Goal: Task Accomplishment & Management: Manage account settings

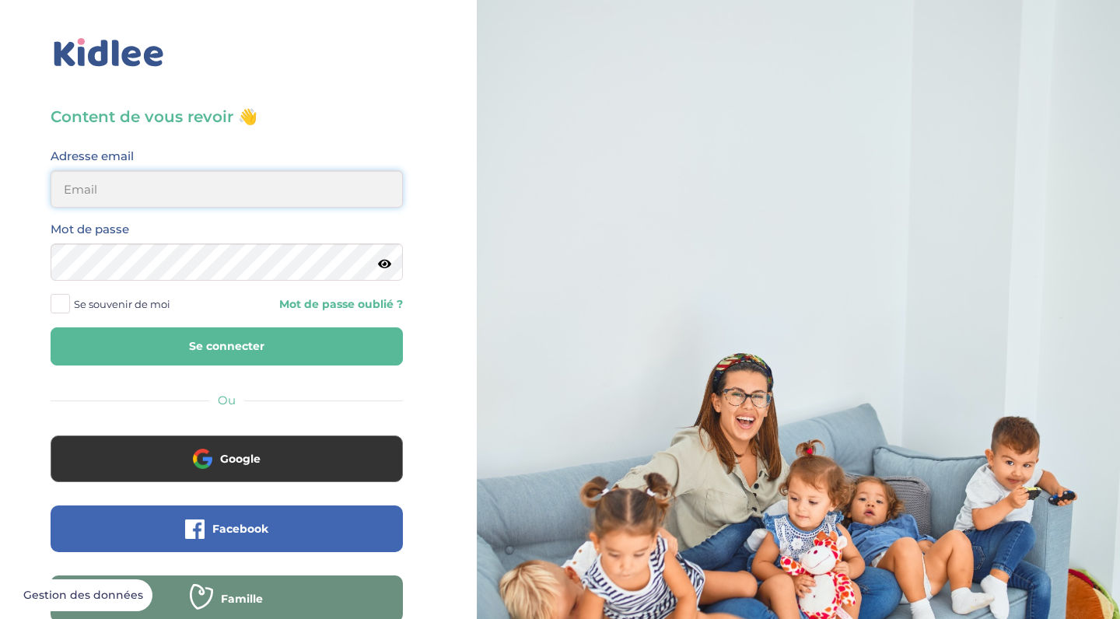
type input "[EMAIL_ADDRESS][DOMAIN_NAME]"
click at [307, 353] on button "Se connecter" at bounding box center [227, 346] width 352 height 38
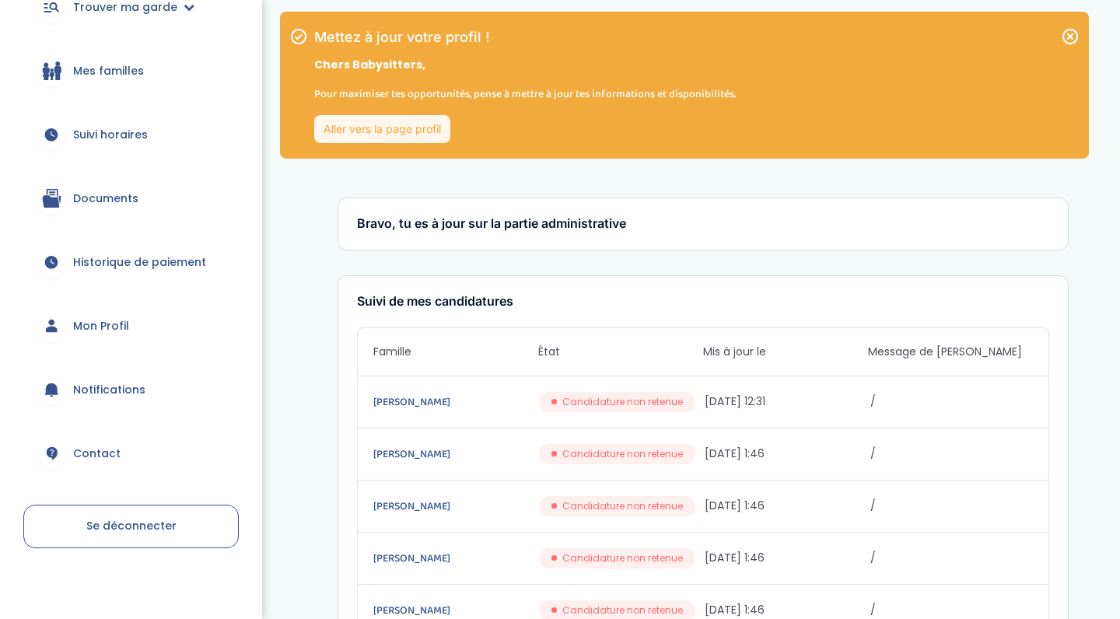
scroll to position [190, 0]
click at [106, 327] on span "Mon Profil" at bounding box center [101, 324] width 56 height 16
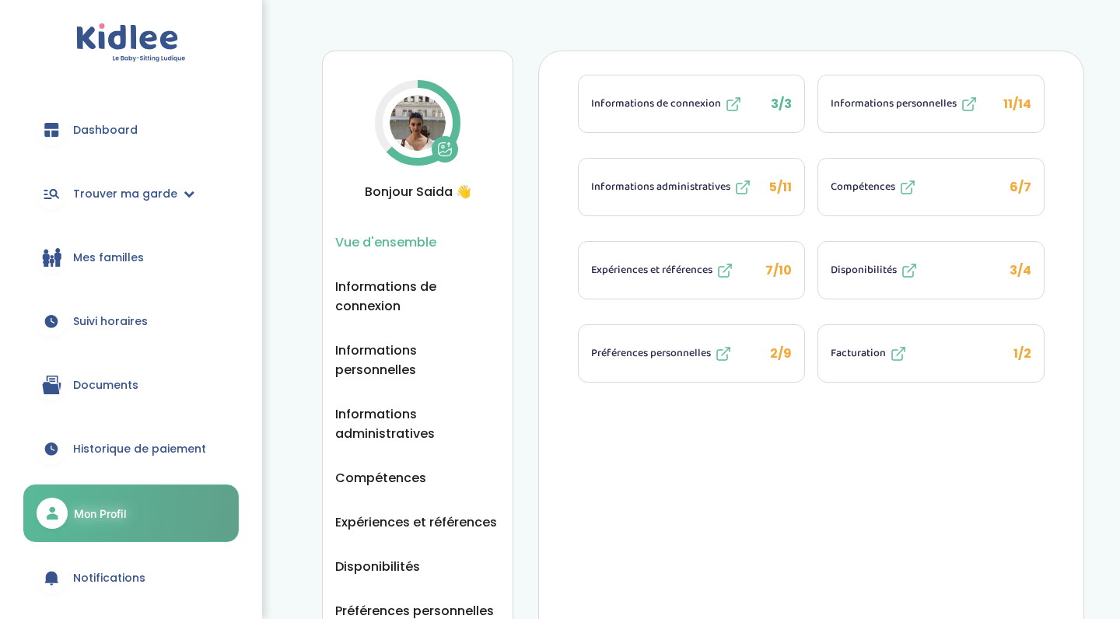
click at [879, 110] on span "Informations personnelles" at bounding box center [893, 104] width 126 height 16
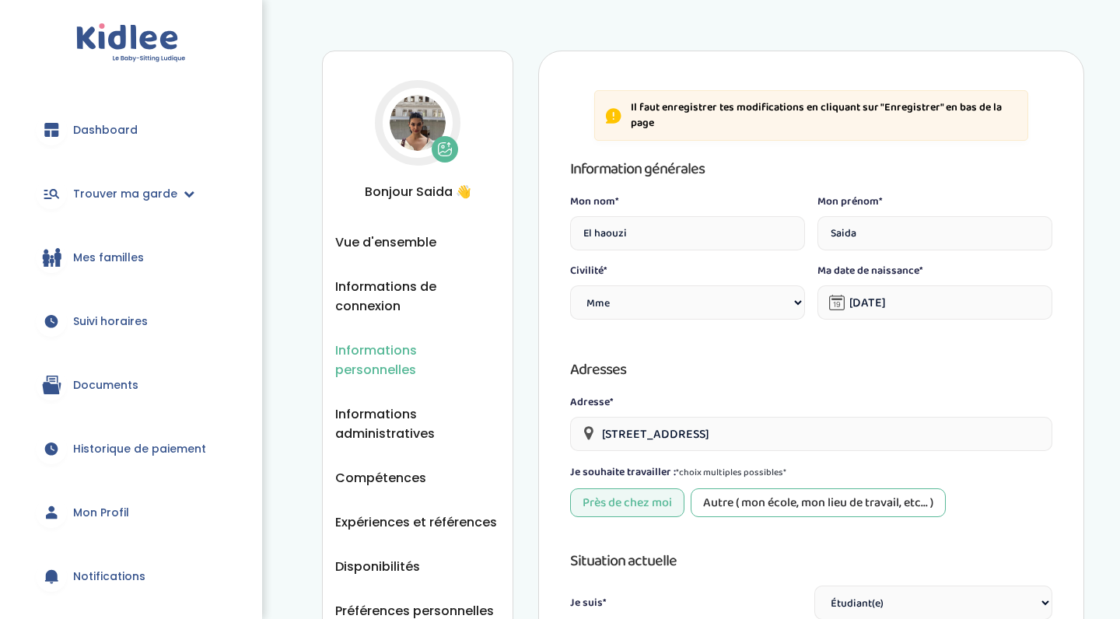
select select "1"
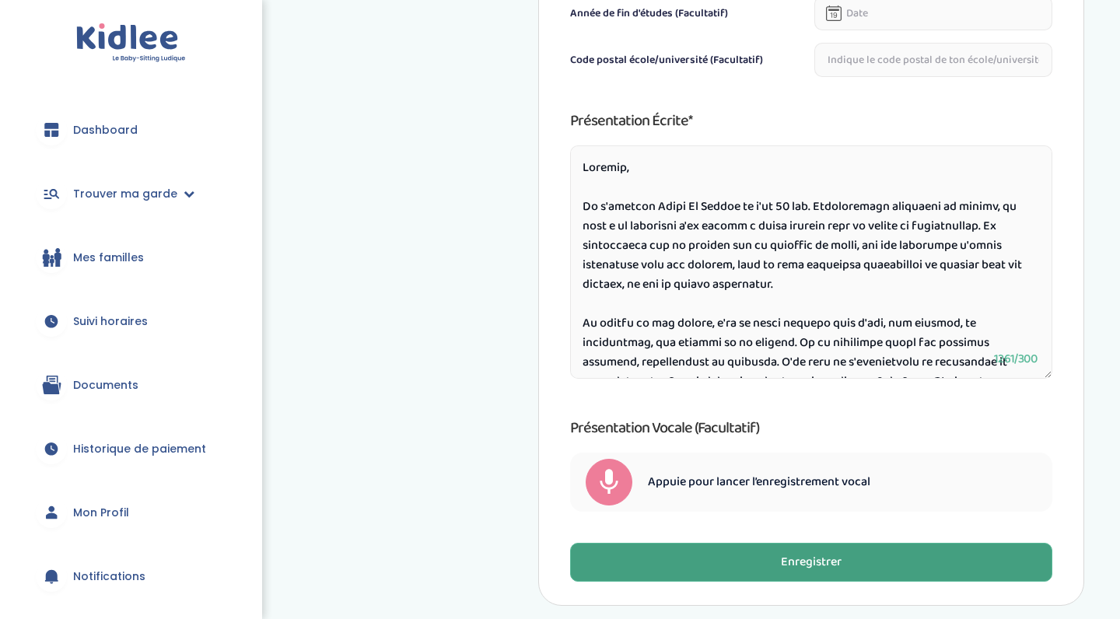
click at [665, 557] on button "Enregistrer" at bounding box center [811, 562] width 482 height 39
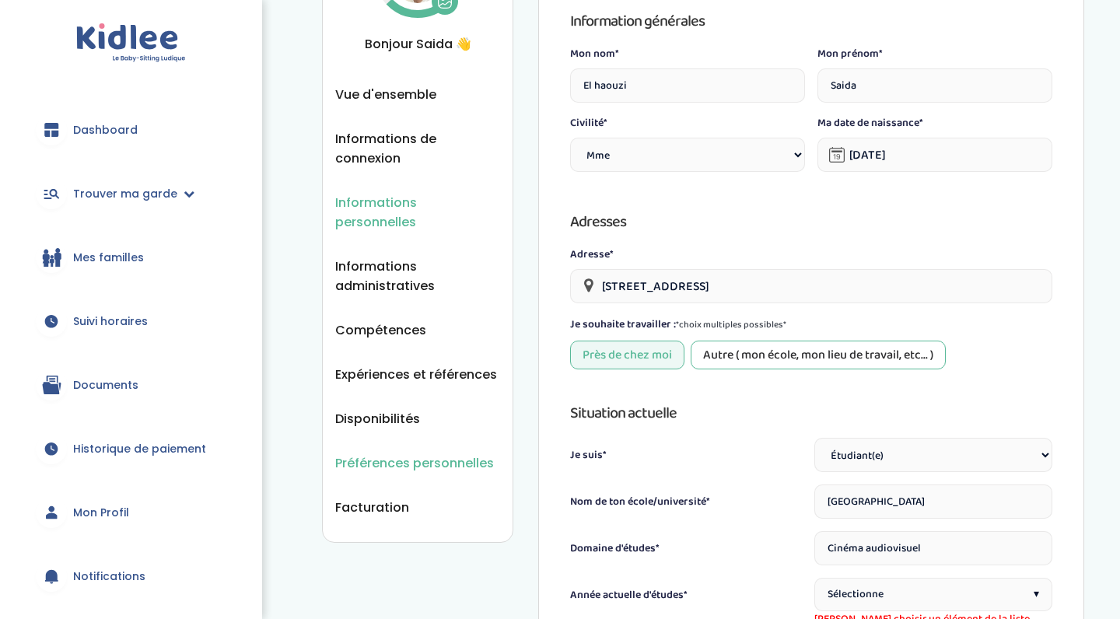
scroll to position [149, 0]
click at [121, 134] on span "Dashboard" at bounding box center [105, 130] width 65 height 16
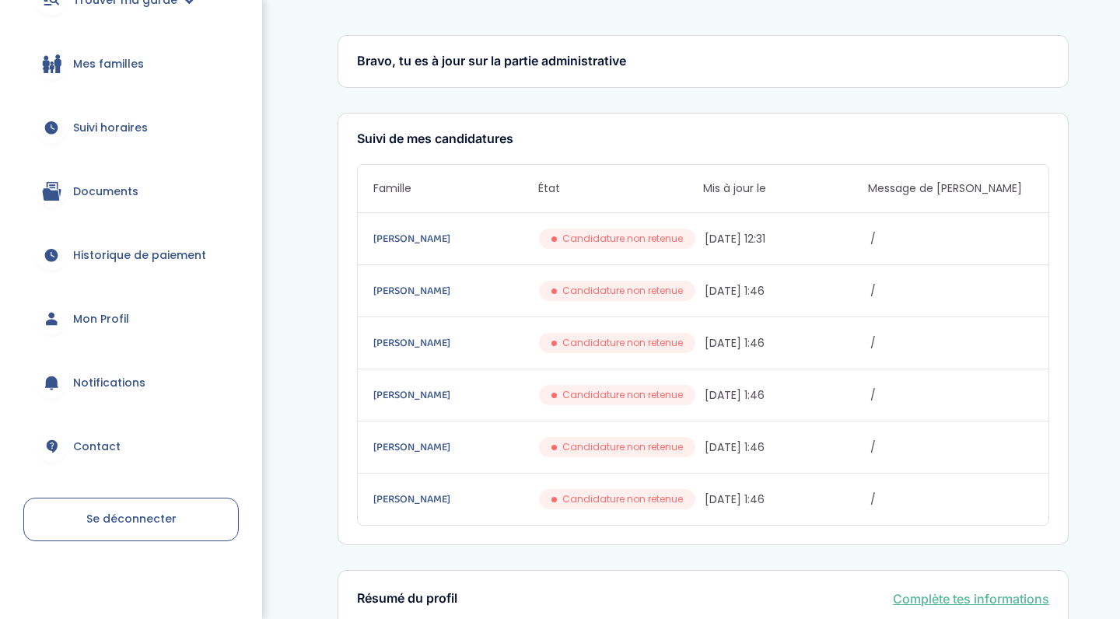
scroll to position [194, 0]
click at [96, 313] on span "Mon Profil" at bounding box center [101, 320] width 56 height 16
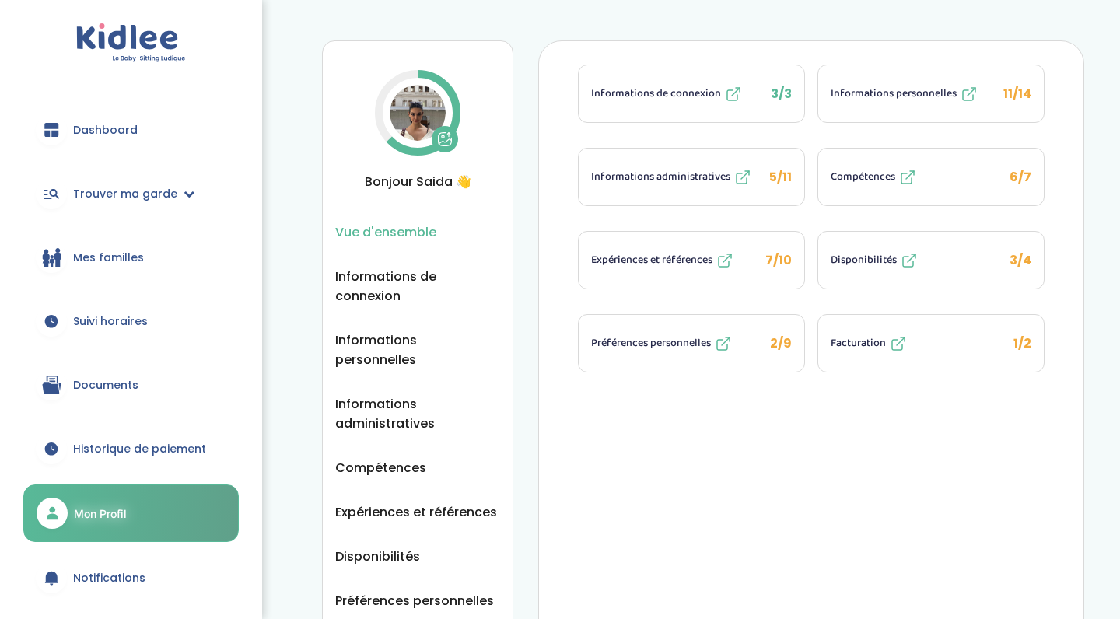
scroll to position [9, 0]
click at [711, 180] on span "Informations administratives" at bounding box center [660, 178] width 139 height 16
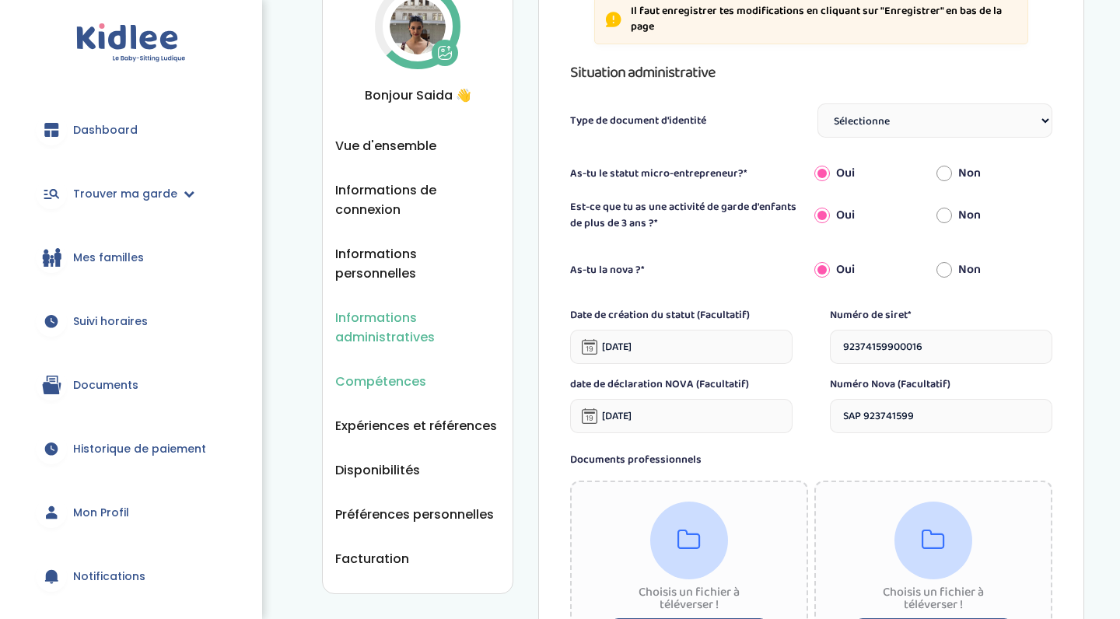
scroll to position [105, 0]
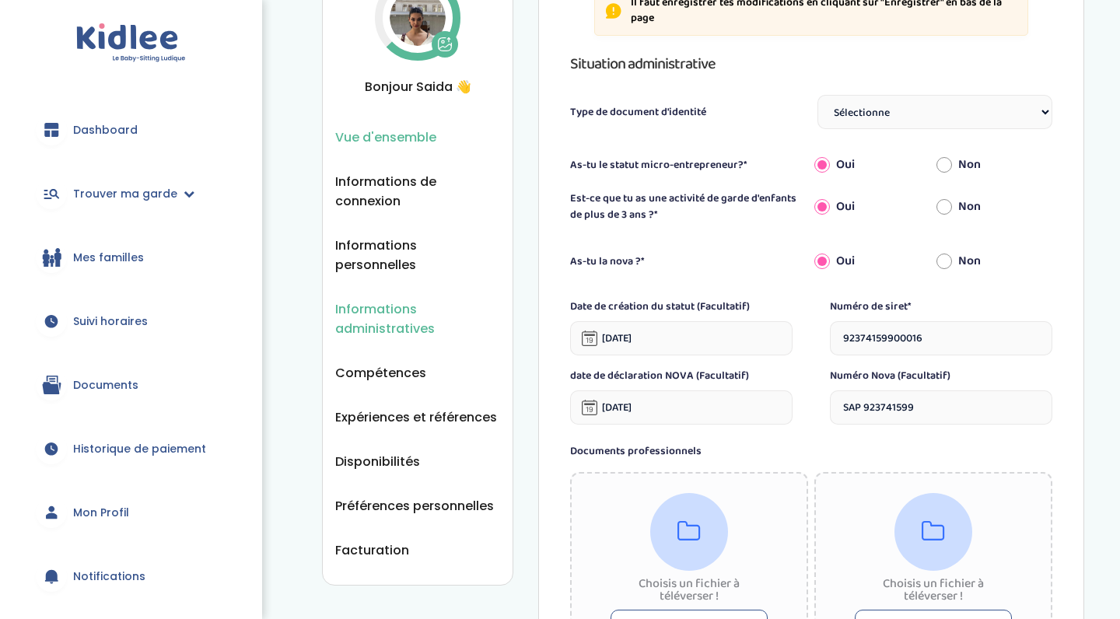
click at [413, 143] on span "Vue d'ensemble" at bounding box center [385, 137] width 101 height 19
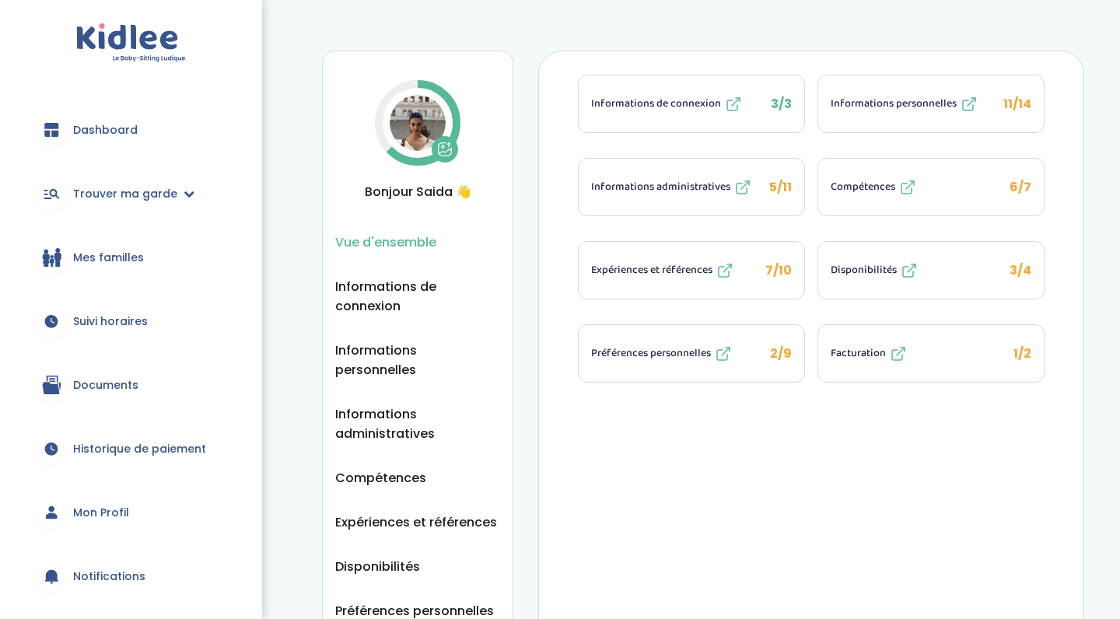
click at [913, 112] on div "Informations personnelles" at bounding box center [904, 104] width 148 height 19
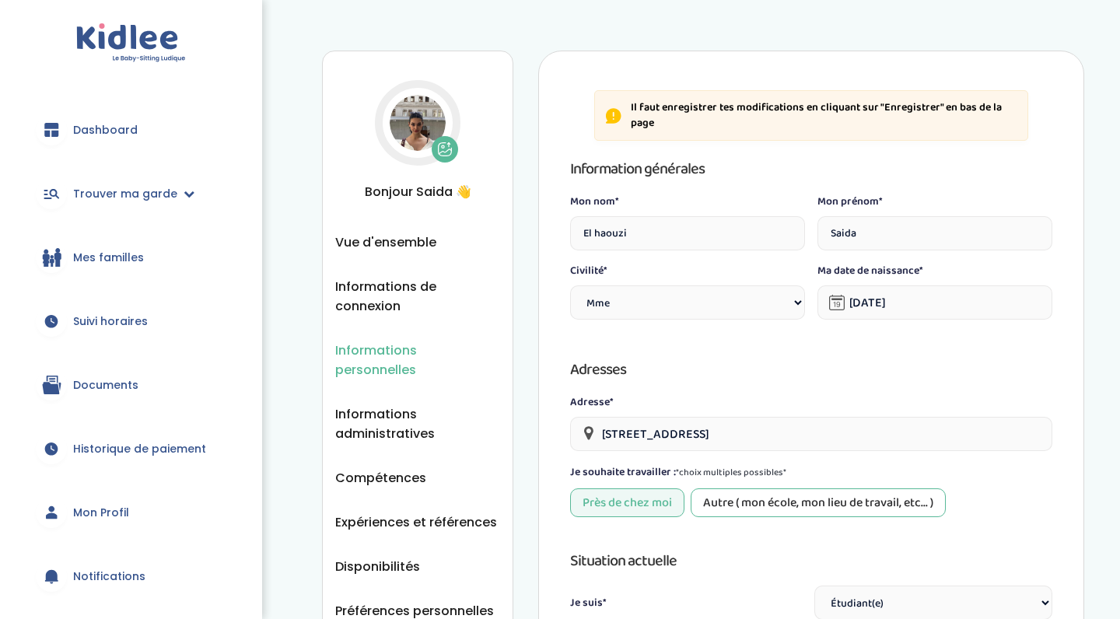
select select "1"
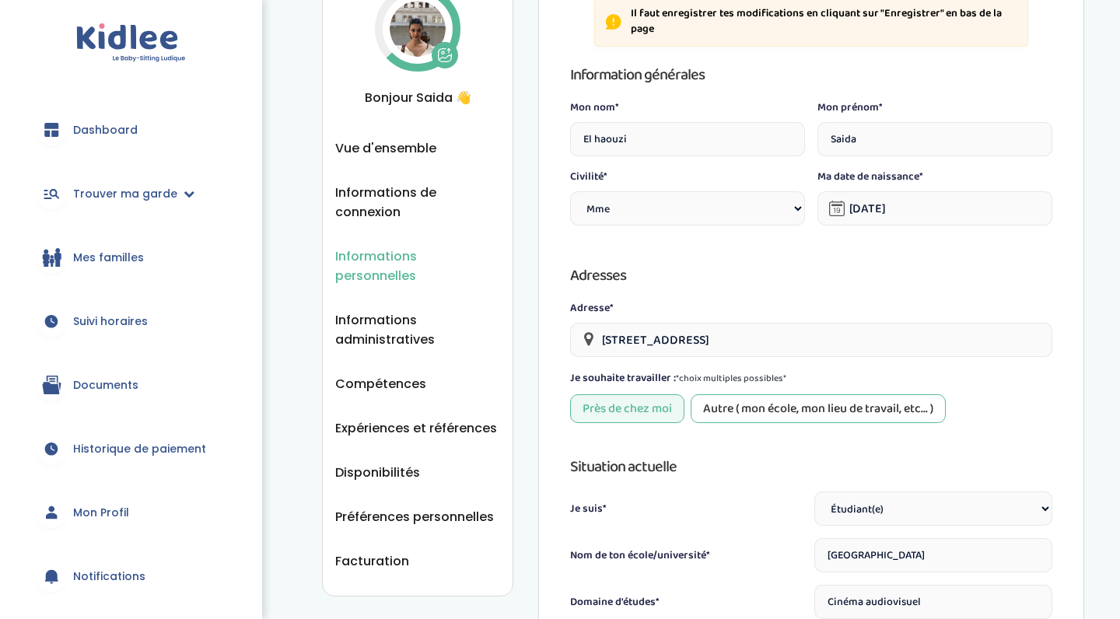
scroll to position [86, 0]
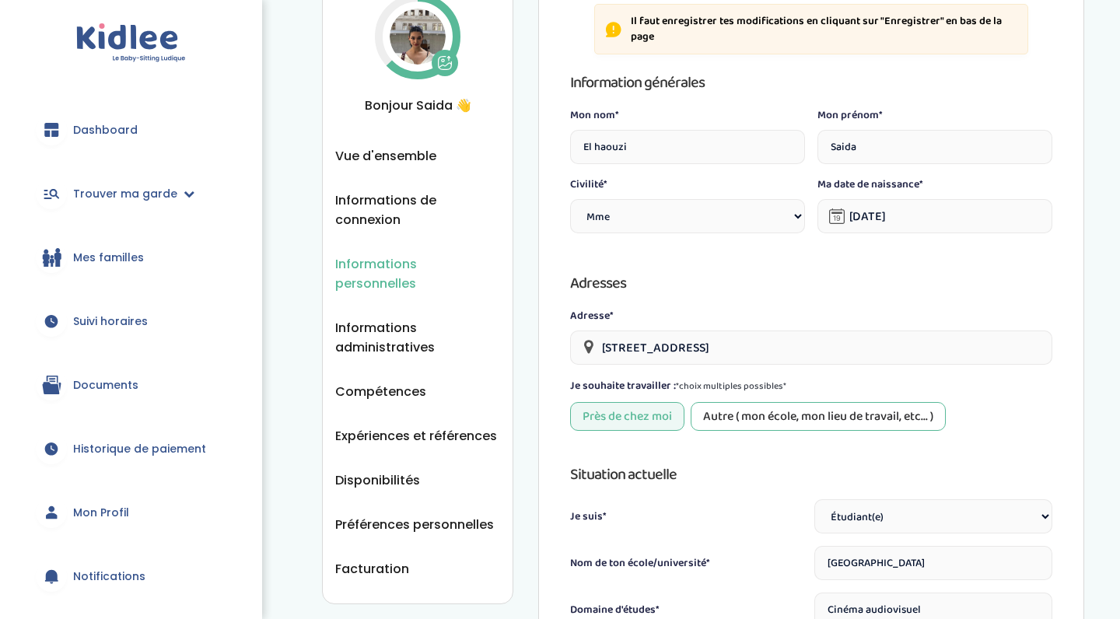
click at [123, 128] on span "Dashboard" at bounding box center [105, 130] width 65 height 16
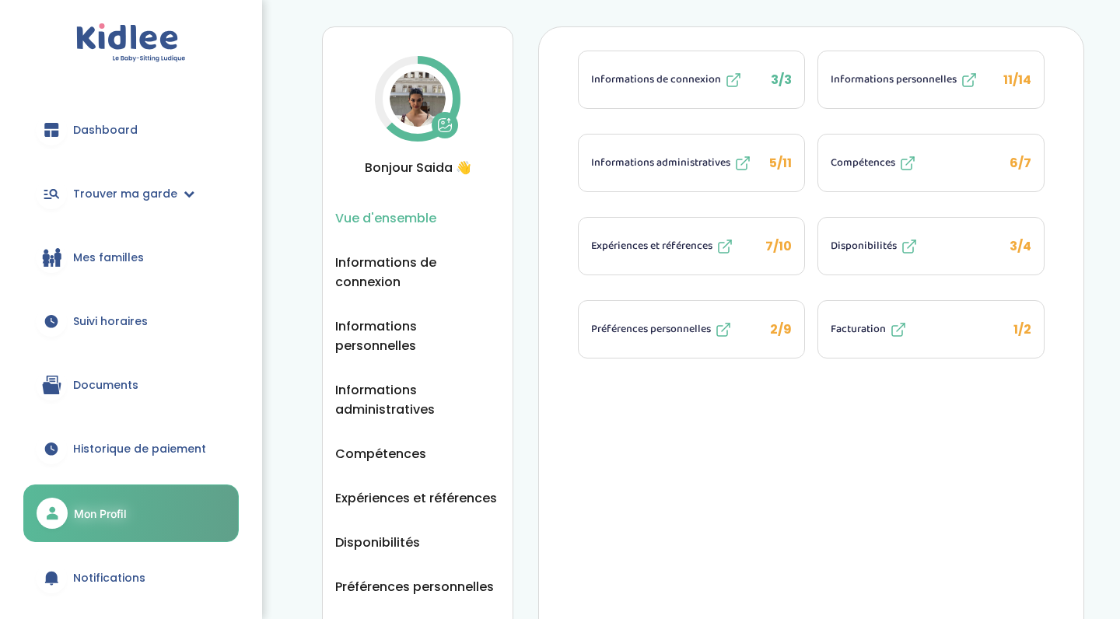
scroll to position [25, 0]
click at [693, 257] on button "Expériences et références 7/10" at bounding box center [690, 245] width 225 height 57
